Goal: Transaction & Acquisition: Purchase product/service

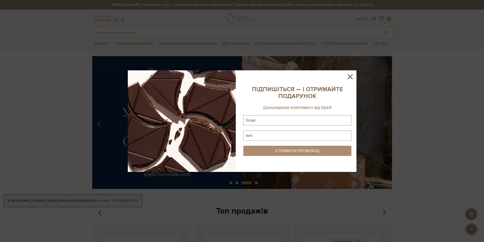
click at [105, 44] on div at bounding box center [242, 121] width 484 height 242
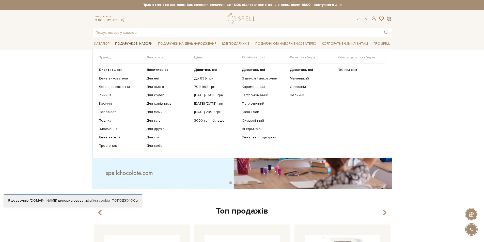
click at [124, 44] on link "Подарункові набори" at bounding box center [133, 44] width 41 height 8
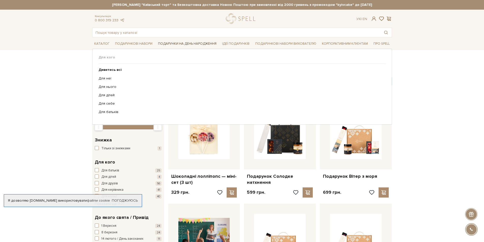
click at [176, 42] on link "Подарунки на День народження" at bounding box center [187, 44] width 62 height 8
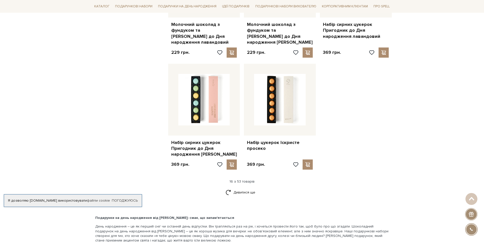
scroll to position [635, 0]
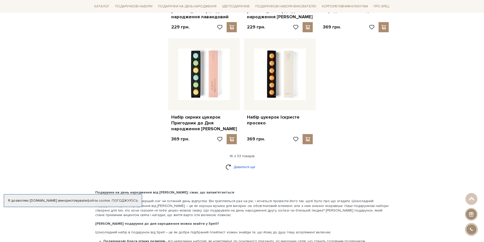
click at [246, 163] on link "Дивитися ще" at bounding box center [241, 166] width 33 height 9
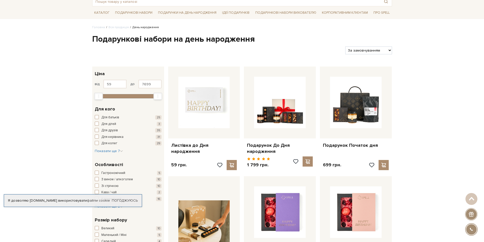
scroll to position [0, 0]
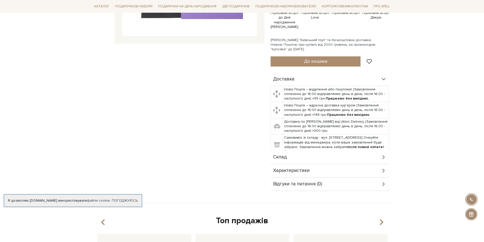
scroll to position [178, 0]
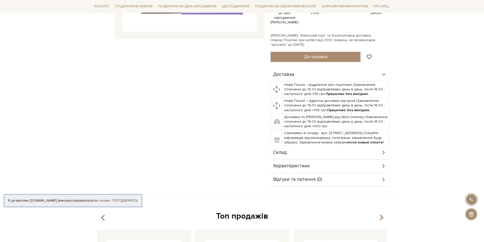
click at [288, 159] on div "Характеристики" at bounding box center [329, 165] width 118 height 13
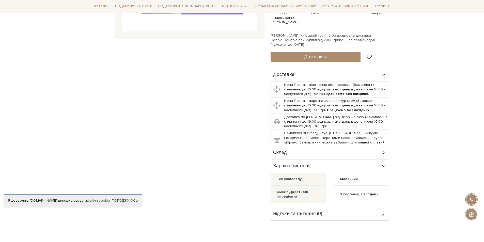
click at [289, 211] on span "Відгуки та питання (0)" at bounding box center [297, 213] width 49 height 5
click at [285, 150] on span "Склад" at bounding box center [280, 152] width 14 height 5
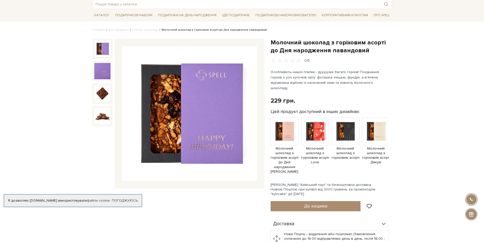
scroll to position [25, 0]
